Goal: Information Seeking & Learning: Learn about a topic

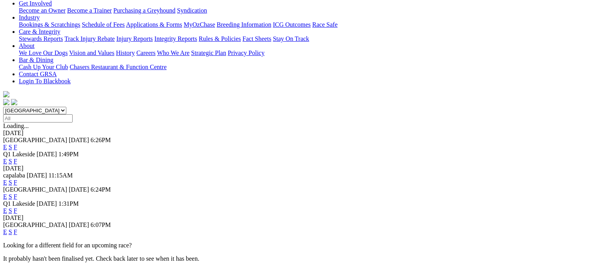
scroll to position [157, 0]
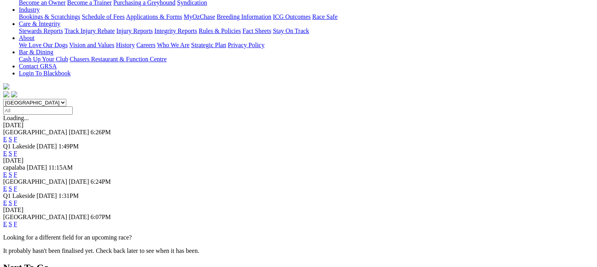
click at [7, 220] on link "E" at bounding box center [5, 223] width 4 height 7
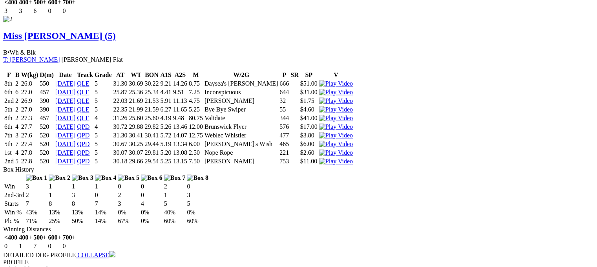
scroll to position [1020, 0]
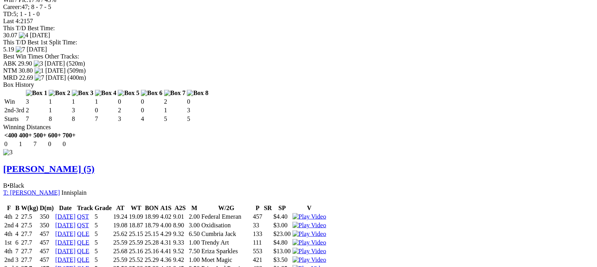
scroll to position [1332, 0]
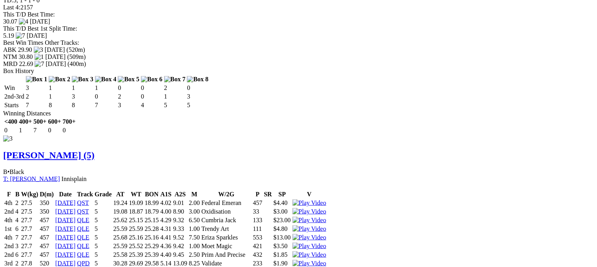
drag, startPoint x: 302, startPoint y: 237, endPoint x: 365, endPoint y: 239, distance: 62.8
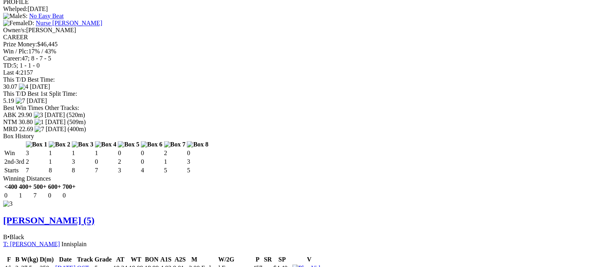
scroll to position [1253, 0]
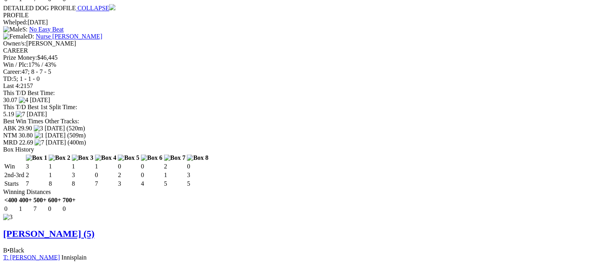
drag, startPoint x: 176, startPoint y: 127, endPoint x: 188, endPoint y: 126, distance: 12.6
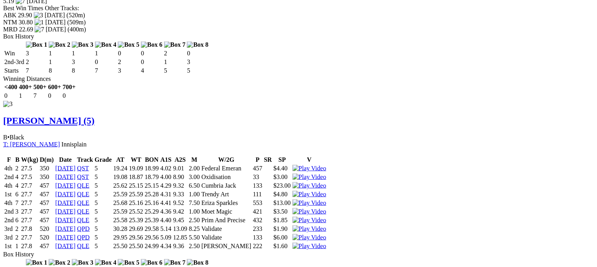
scroll to position [1371, 0]
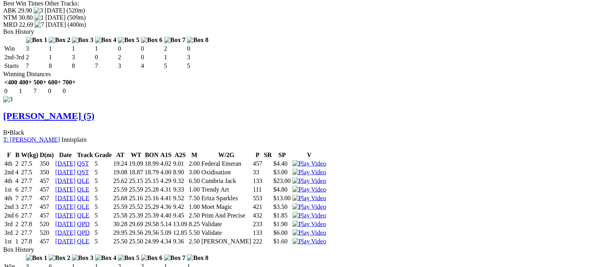
drag, startPoint x: 178, startPoint y: 170, endPoint x: 190, endPoint y: 170, distance: 12.6
drag, startPoint x: 182, startPoint y: 87, endPoint x: 220, endPoint y: 88, distance: 37.7
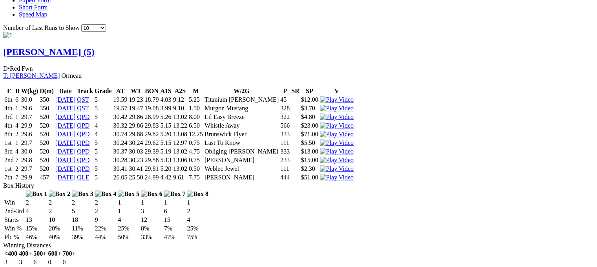
scroll to position [547, 0]
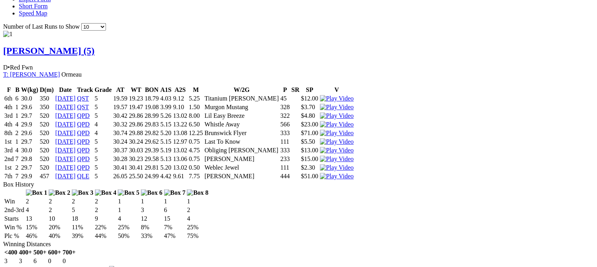
drag, startPoint x: 238, startPoint y: 164, endPoint x: 249, endPoint y: 164, distance: 10.6
drag, startPoint x: 238, startPoint y: 171, endPoint x: 248, endPoint y: 171, distance: 9.8
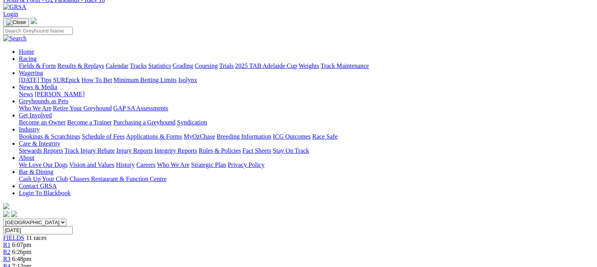
scroll to position [0, 0]
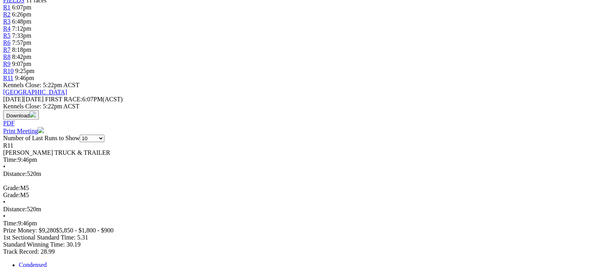
scroll to position [275, 0]
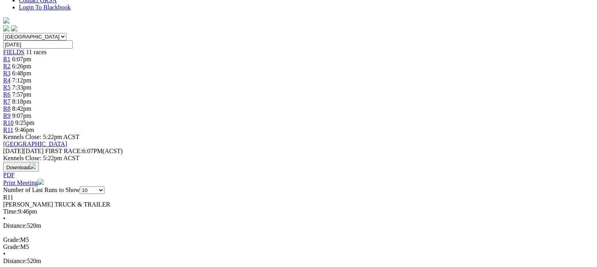
scroll to position [157, 0]
